Goal: Find specific page/section: Find specific page/section

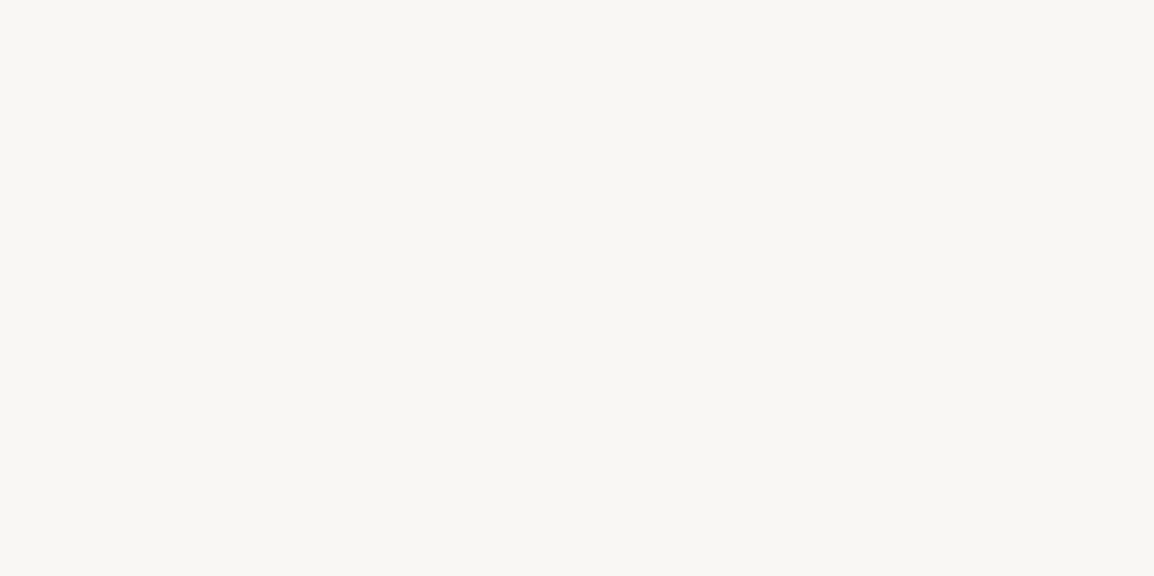
select select "FR"
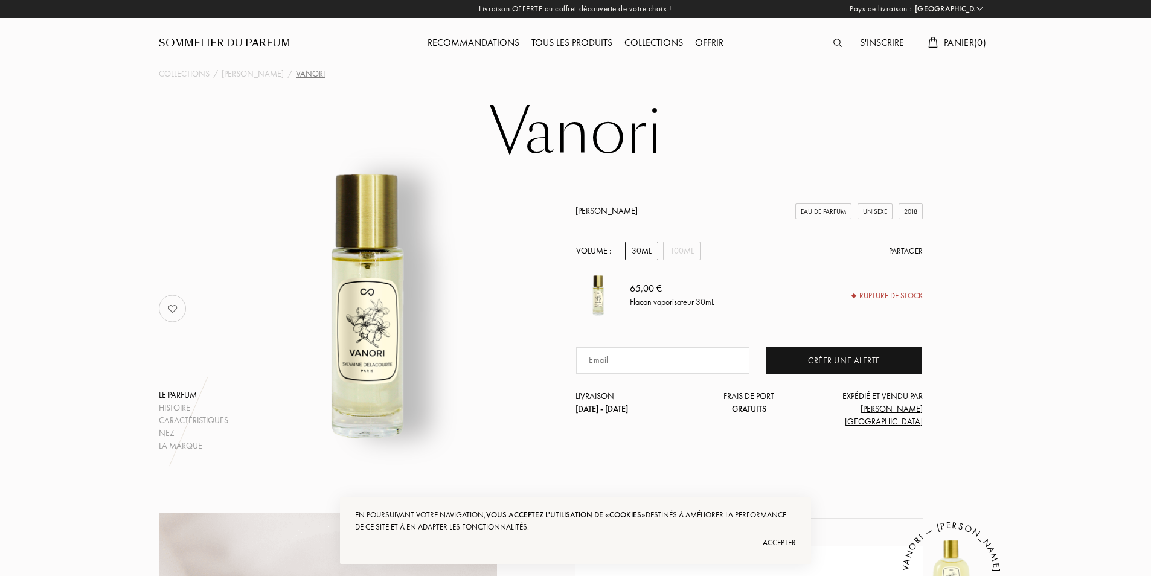
click at [246, 42] on div "Sommelier du Parfum" at bounding box center [225, 43] width 132 height 14
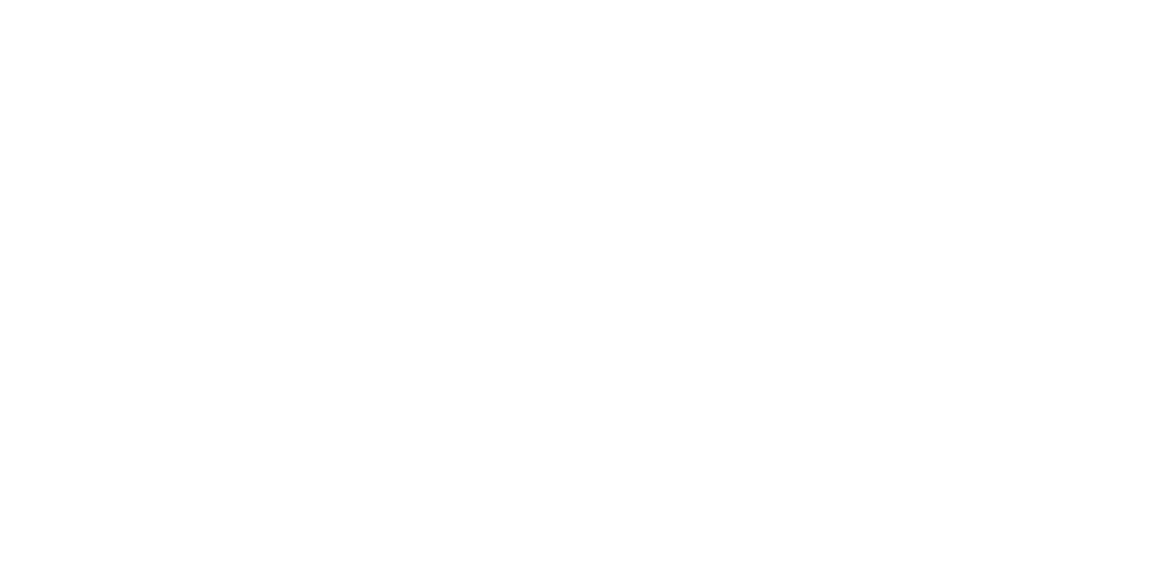
select select "FR"
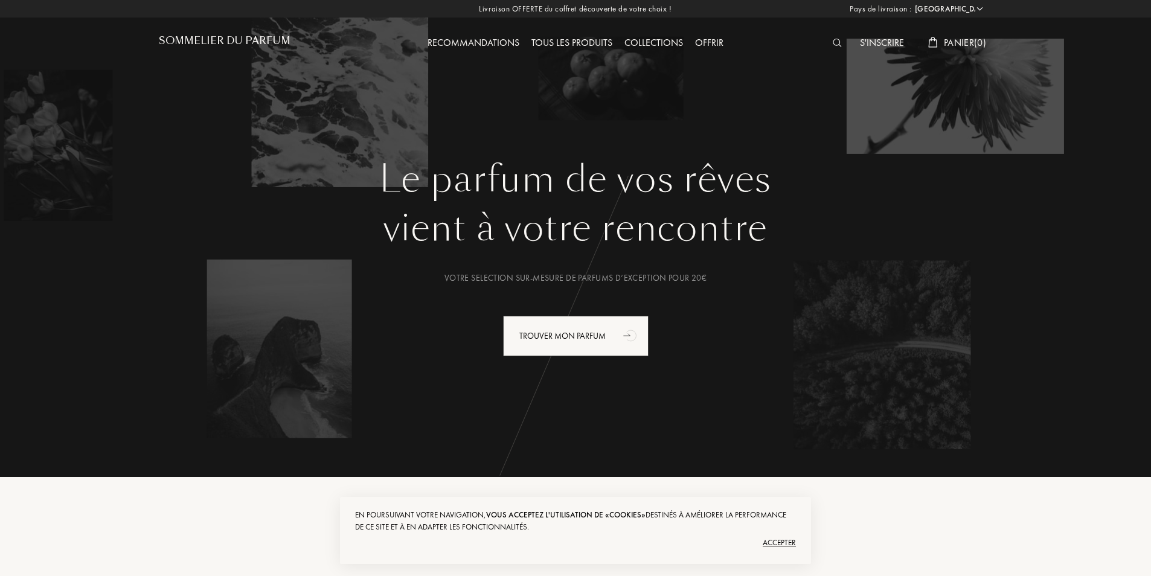
click at [837, 40] on img at bounding box center [837, 43] width 9 height 8
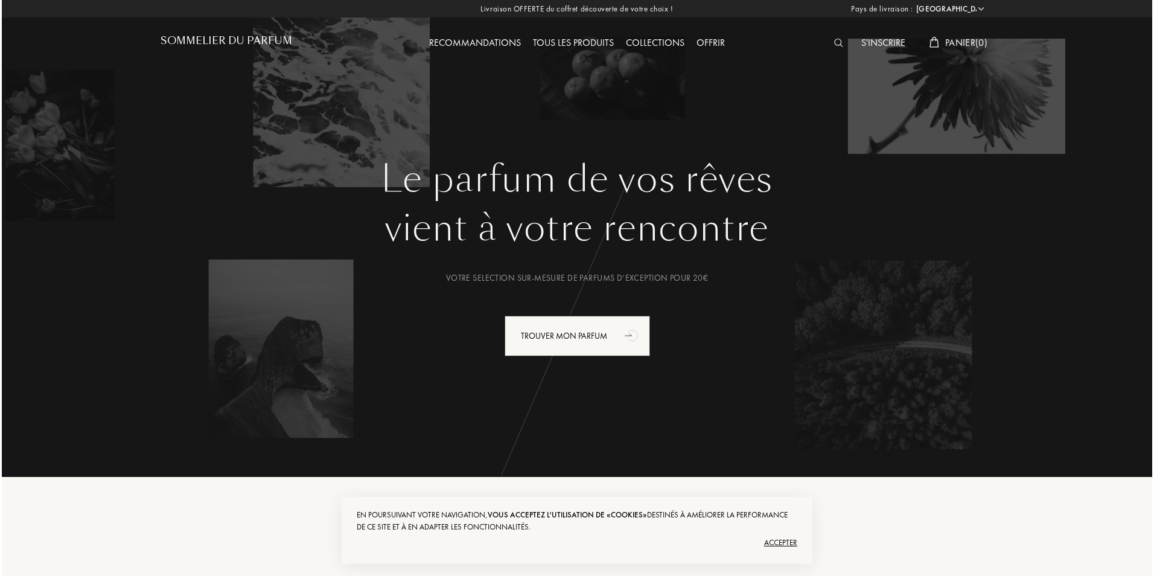
scroll to position [1, 0]
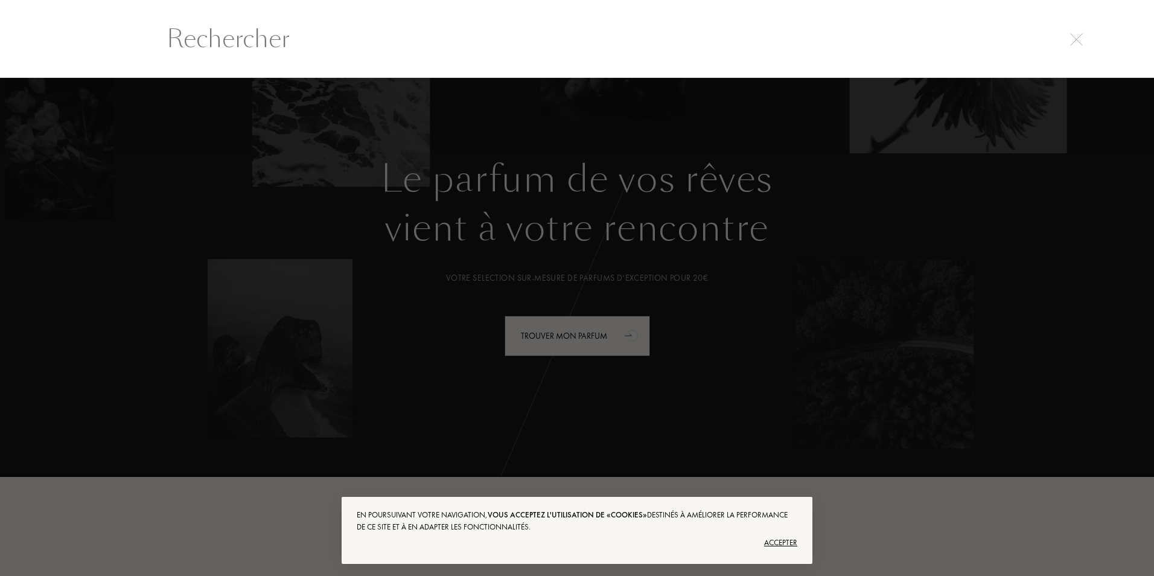
type input "L"
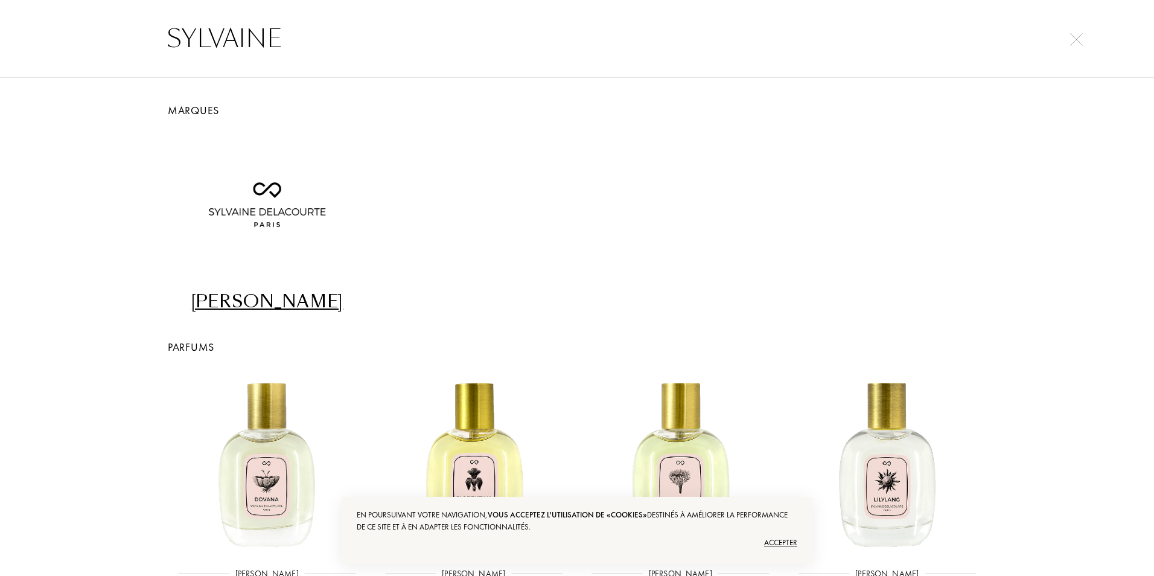
type input "SYLVAINE"
click at [267, 295] on div "[PERSON_NAME]" at bounding box center [266, 302] width 197 height 24
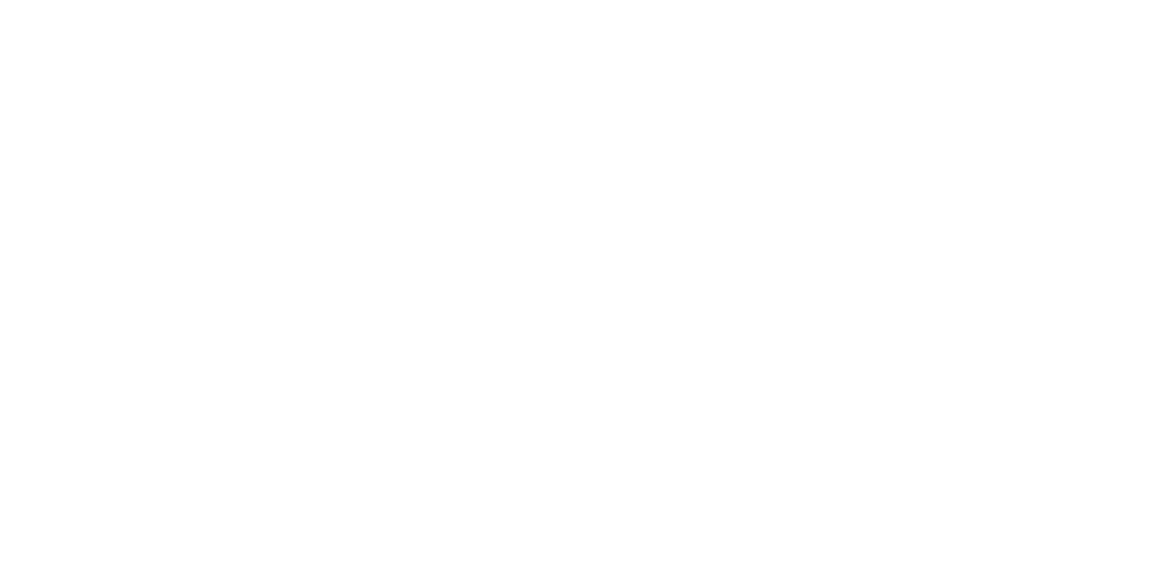
select select "FR"
